Goal: Obtain resource: Obtain resource

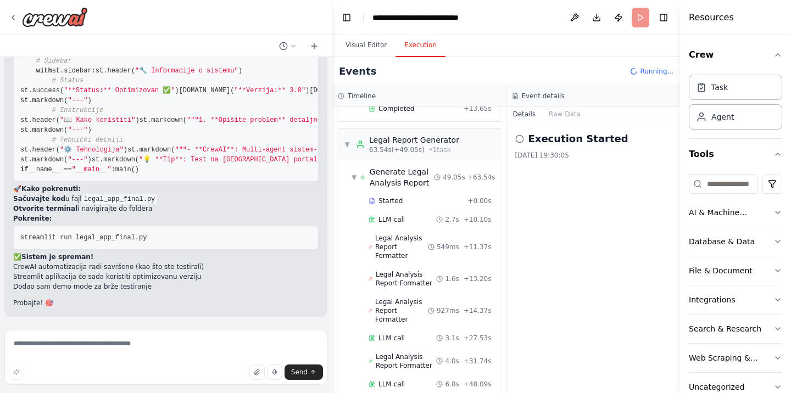
scroll to position [35463, 0]
click at [329, 317] on div "Na hostu je instalirana Ollama sa modulima mistral, qwen3, deepseek-r1, all-min…" at bounding box center [395, 196] width 791 height 393
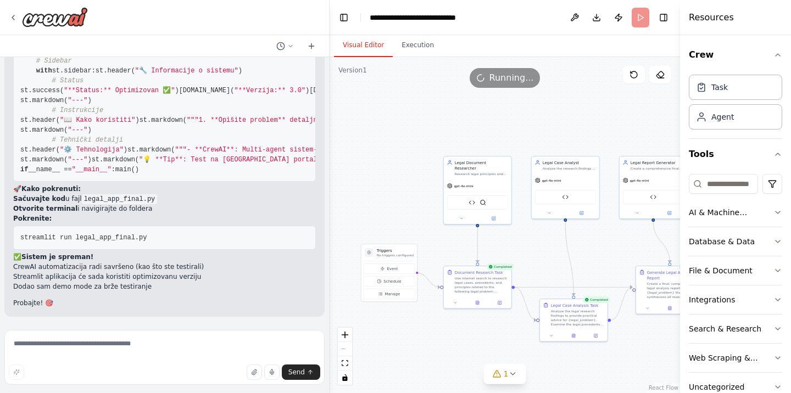
click at [355, 47] on button "Visual Editor" at bounding box center [363, 45] width 59 height 23
click at [593, 16] on button "Download" at bounding box center [596, 18] width 18 height 20
click at [598, 18] on button "Download" at bounding box center [596, 18] width 18 height 20
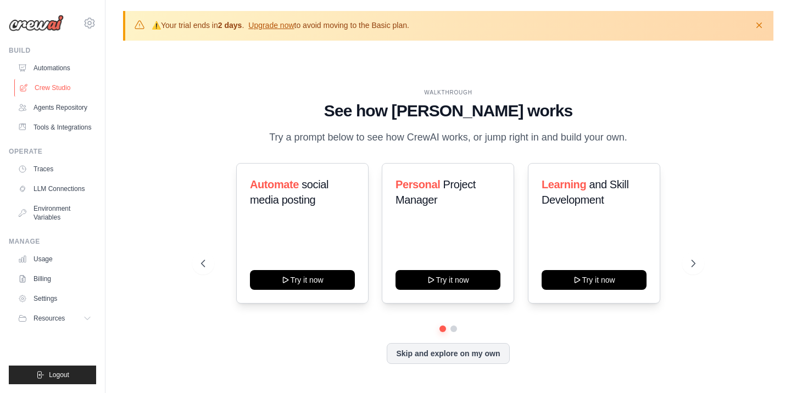
click at [59, 92] on link "Crew Studio" at bounding box center [55, 88] width 83 height 18
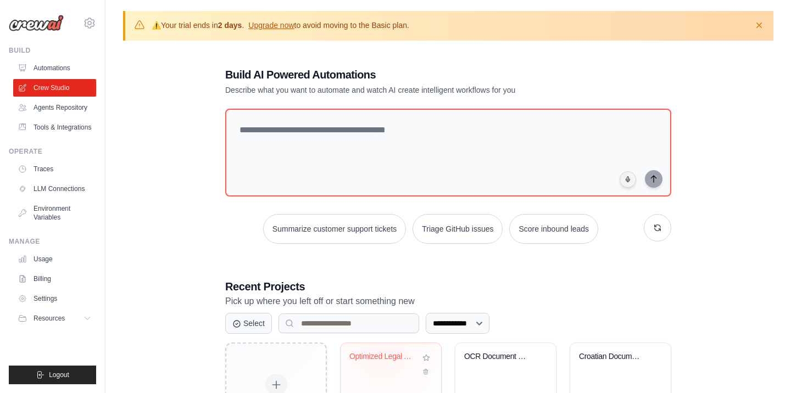
click at [383, 352] on div "Optimized Legal Analysis System" at bounding box center [382, 357] width 66 height 10
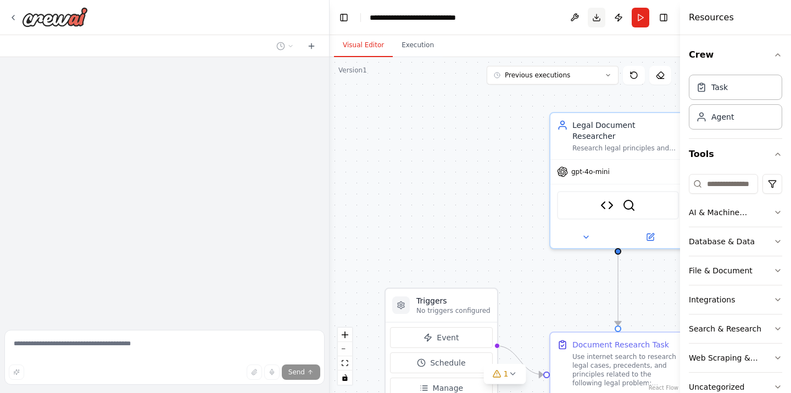
click at [595, 16] on button "Download" at bounding box center [596, 18] width 18 height 20
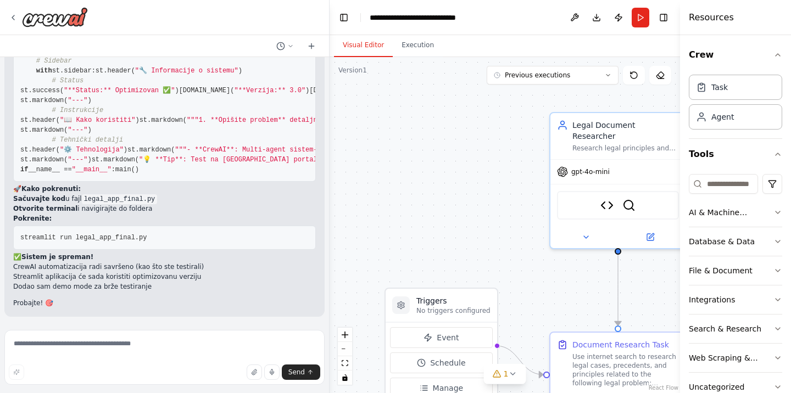
scroll to position [35512, 0]
drag, startPoint x: 22, startPoint y: 237, endPoint x: 98, endPoint y: 171, distance: 100.5
copy code "import streamlit as st import subprocess import json import os import re from d…"
drag, startPoint x: 76, startPoint y: 202, endPoint x: 150, endPoint y: 204, distance: 74.2
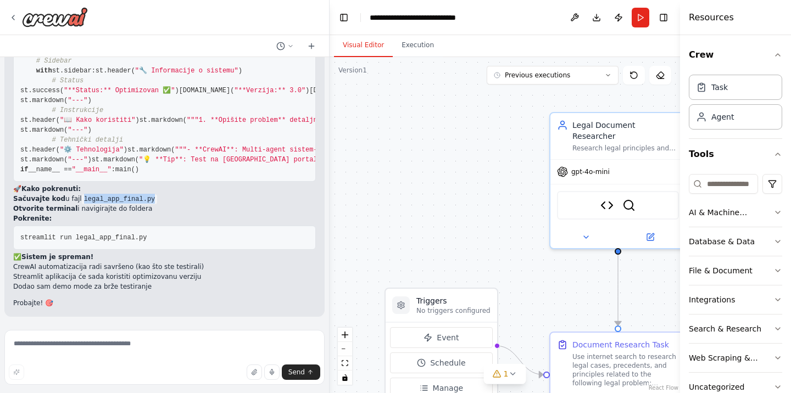
click at [150, 204] on li "Sačuvajte kod u fajl legal_app_final.py" at bounding box center [164, 199] width 303 height 10
copy code "legal_app_final.py"
click at [12, 16] on icon at bounding box center [13, 17] width 9 height 9
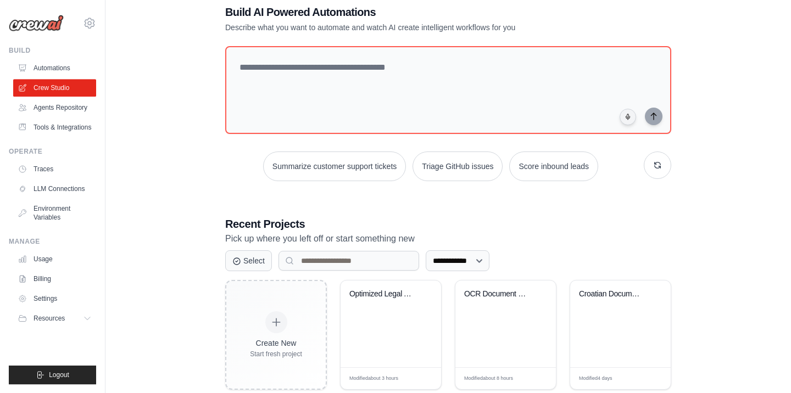
scroll to position [125, 0]
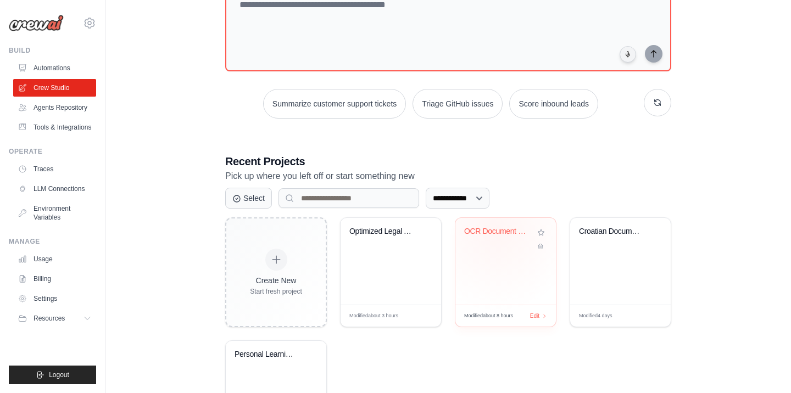
click at [496, 227] on div "OCR Document Processor - Croatian/S..." at bounding box center [497, 232] width 66 height 10
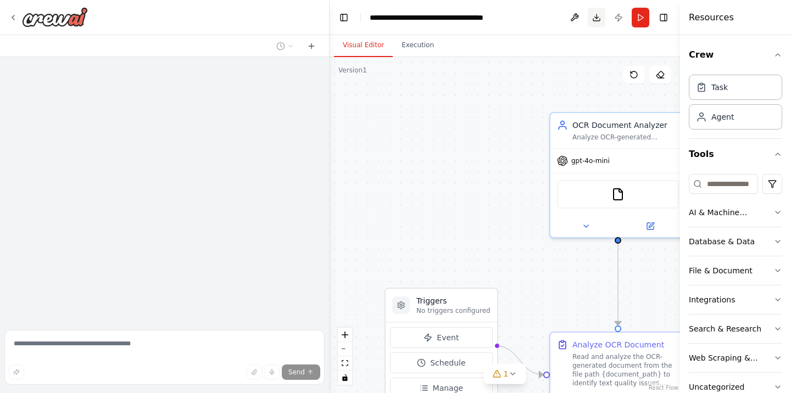
click at [594, 14] on button "Download" at bounding box center [596, 18] width 18 height 20
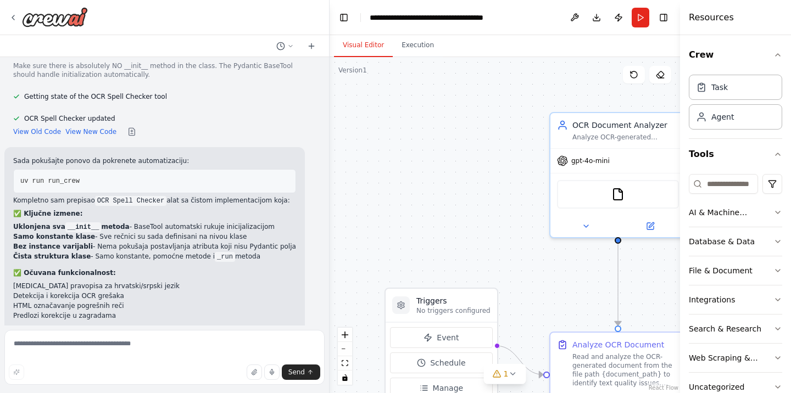
scroll to position [8692, 0]
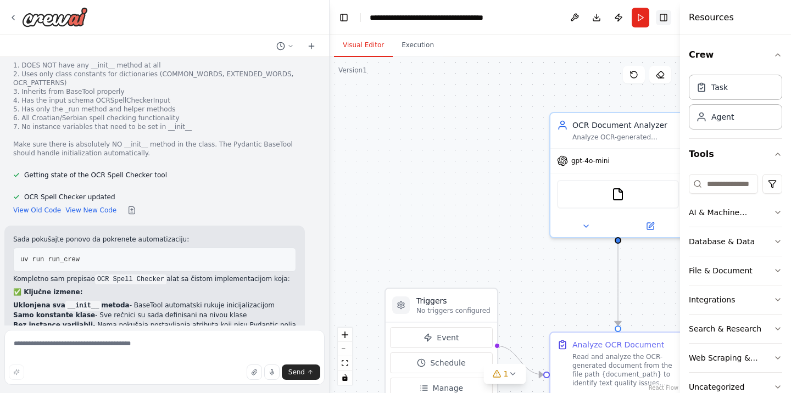
click at [665, 21] on button "Toggle Right Sidebar" at bounding box center [663, 17] width 15 height 15
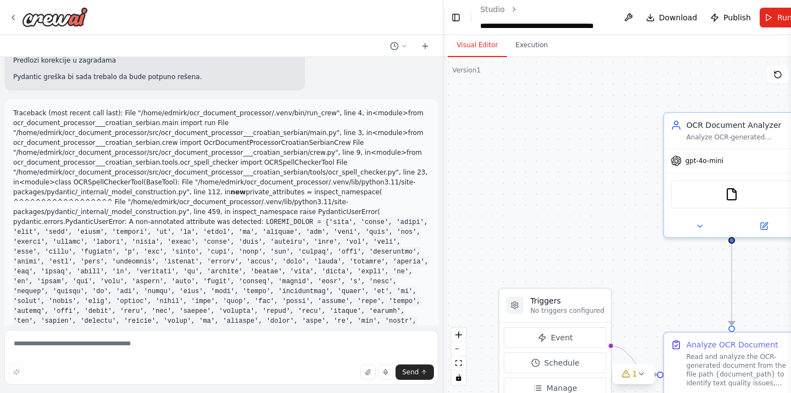
scroll to position [8155, 0]
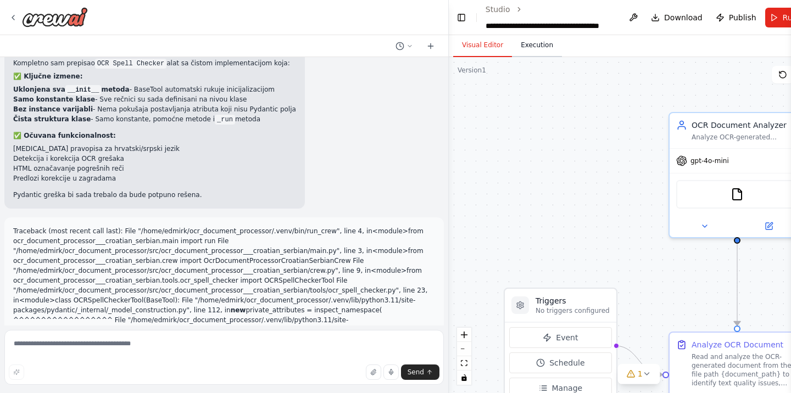
drag, startPoint x: 328, startPoint y: 35, endPoint x: 516, endPoint y: 43, distance: 187.4
click at [516, 43] on div "Dokument koji je nastao obradom sa OCR-om (txt, docx, dot) porebno je obraditi …" at bounding box center [395, 196] width 791 height 393
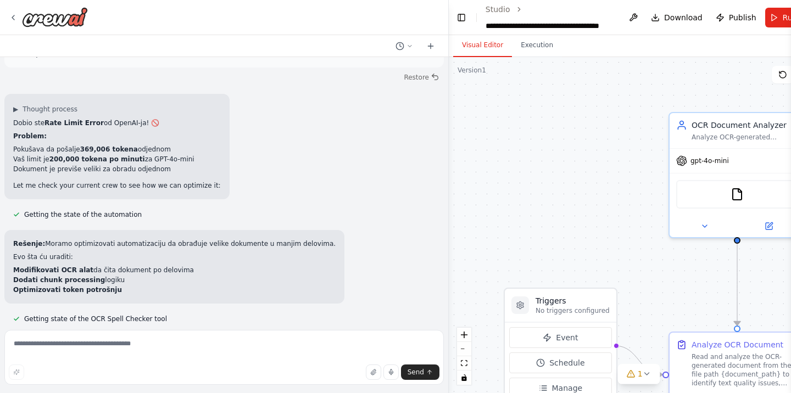
scroll to position [10687, 0]
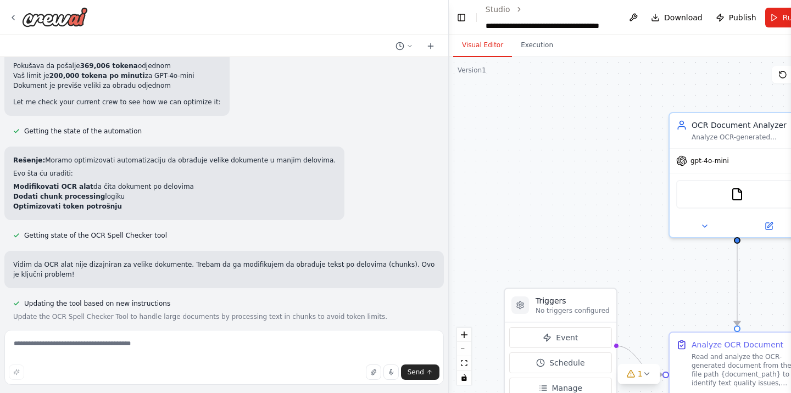
drag, startPoint x: 14, startPoint y: 79, endPoint x: 265, endPoint y: 315, distance: 344.9
copy div "Odličo! 🎉 OCR alat je sada optimizovan za velike dokumente! Ključne izmene: ✅ C…"
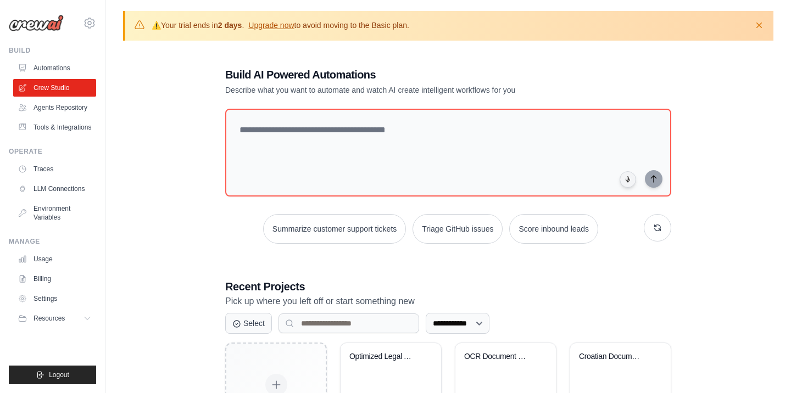
scroll to position [125, 0]
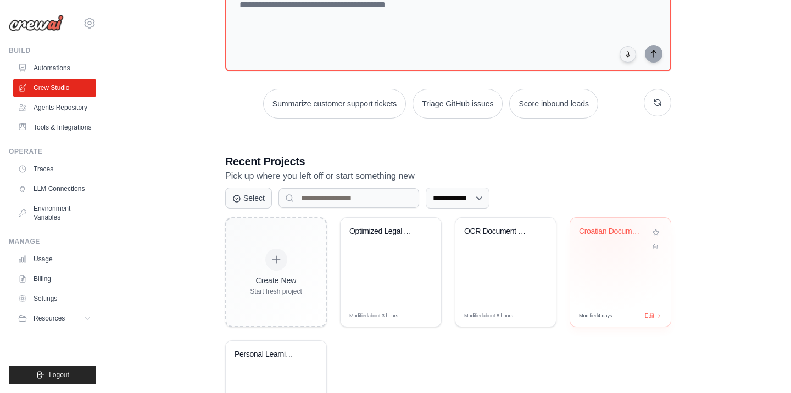
click at [608, 228] on div "Croatian Document Translator" at bounding box center [612, 232] width 66 height 10
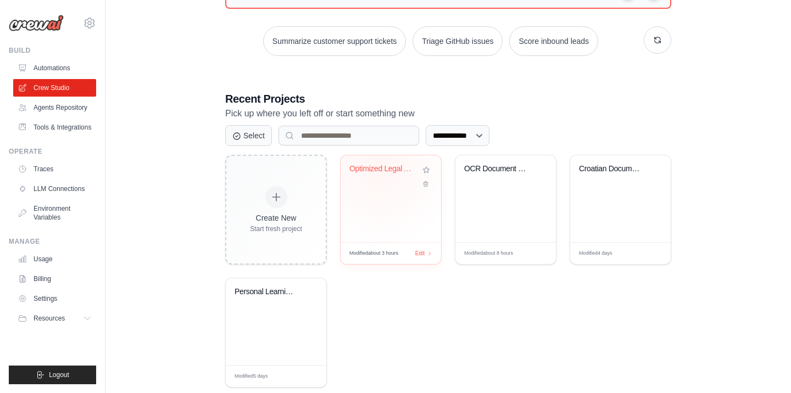
click at [378, 164] on div "Optimized Legal Analysis System" at bounding box center [382, 169] width 66 height 10
click at [60, 377] on span "Logout" at bounding box center [59, 375] width 20 height 9
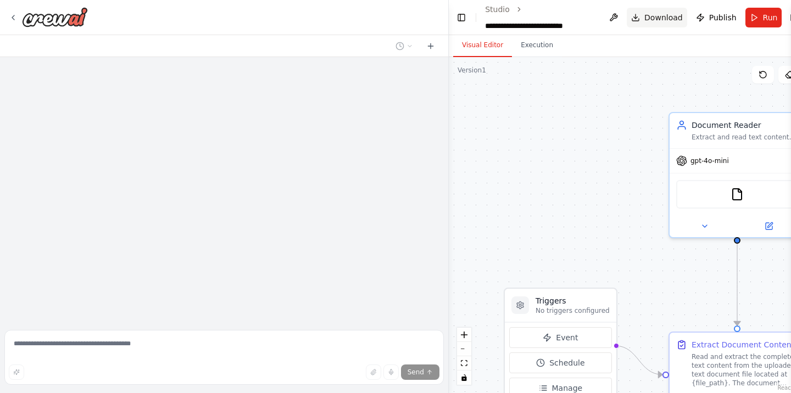
click at [657, 15] on span "Download" at bounding box center [663, 17] width 38 height 11
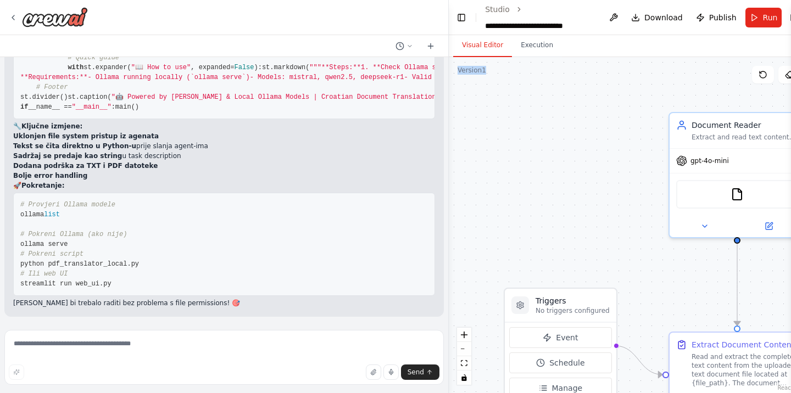
scroll to position [12543, 0]
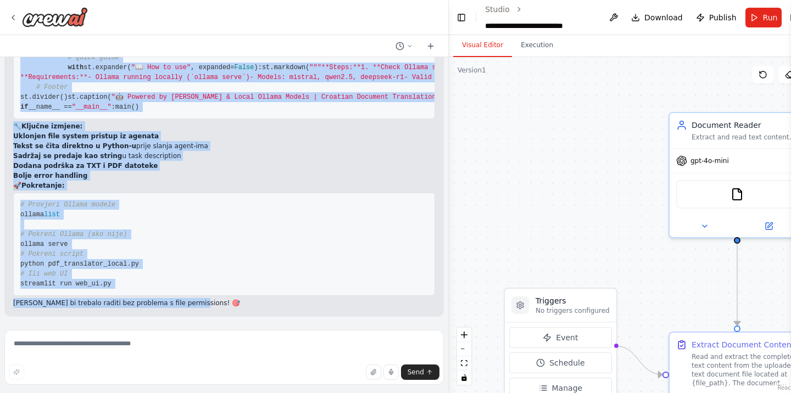
drag, startPoint x: 9, startPoint y: 79, endPoint x: 181, endPoint y: 308, distance: 286.3
copy div "Problem je što agenti pokušavaju pristupiti datoteci , ali nemaju file system p…"
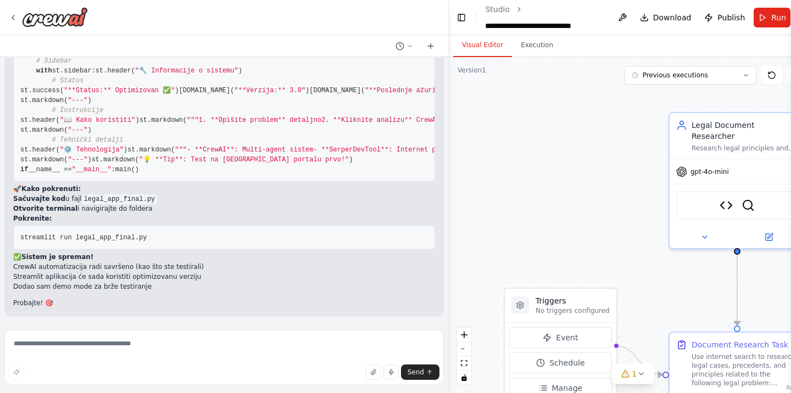
scroll to position [34768, 0]
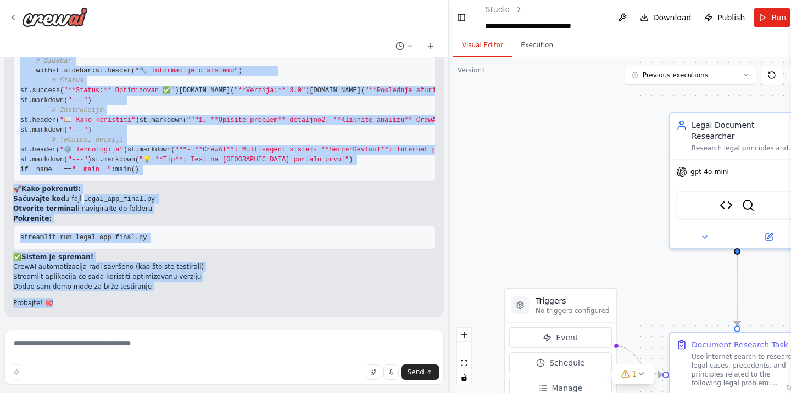
drag, startPoint x: 11, startPoint y: 77, endPoint x: 87, endPoint y: 316, distance: 250.6
copy div "Loremip! 🎉 Dolorsitametco adip elit seddoeiu! Tempo in ut laboreetdo magna aliq…"
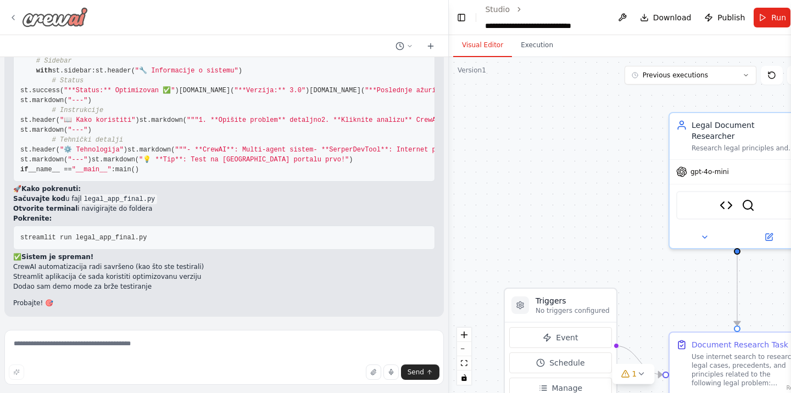
click at [13, 15] on icon at bounding box center [13, 17] width 9 height 9
